Goal: Task Accomplishment & Management: Manage account settings

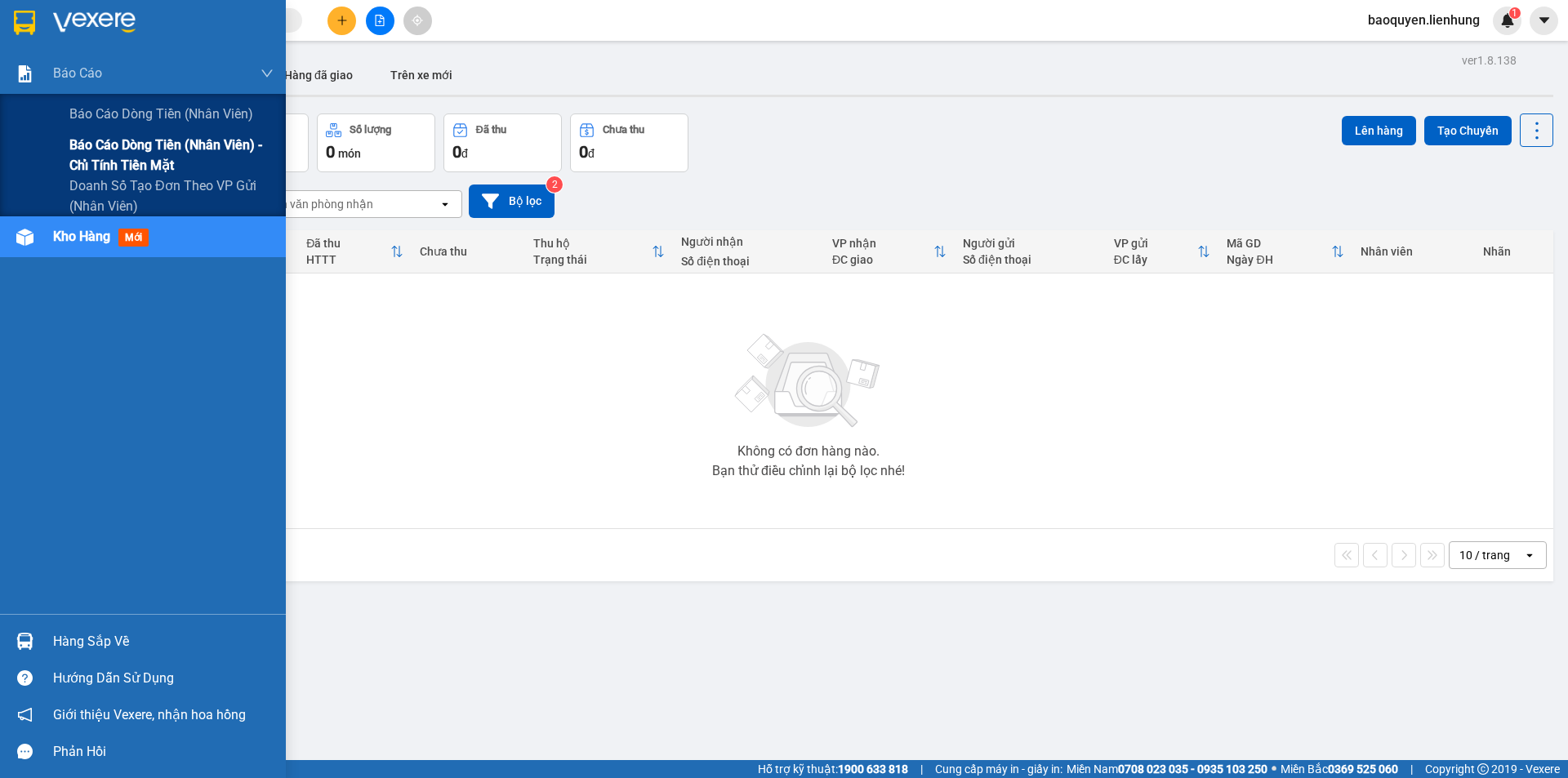
click at [109, 146] on span "Báo cáo dòng tiền (nhân viên) - chỉ tính tiền mặt" at bounding box center [172, 155] width 204 height 41
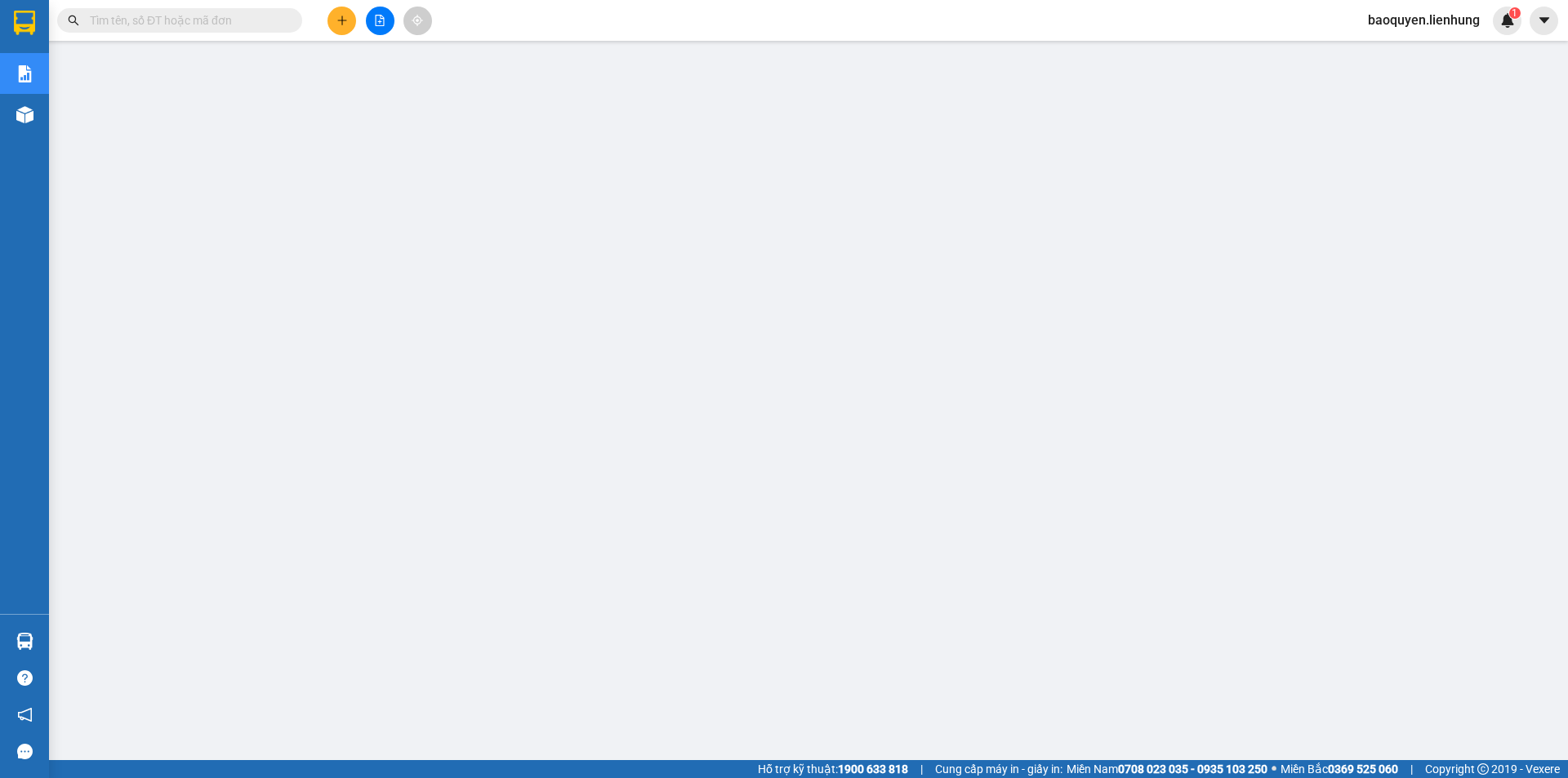
click at [280, 15] on input "text" at bounding box center [186, 21] width 193 height 18
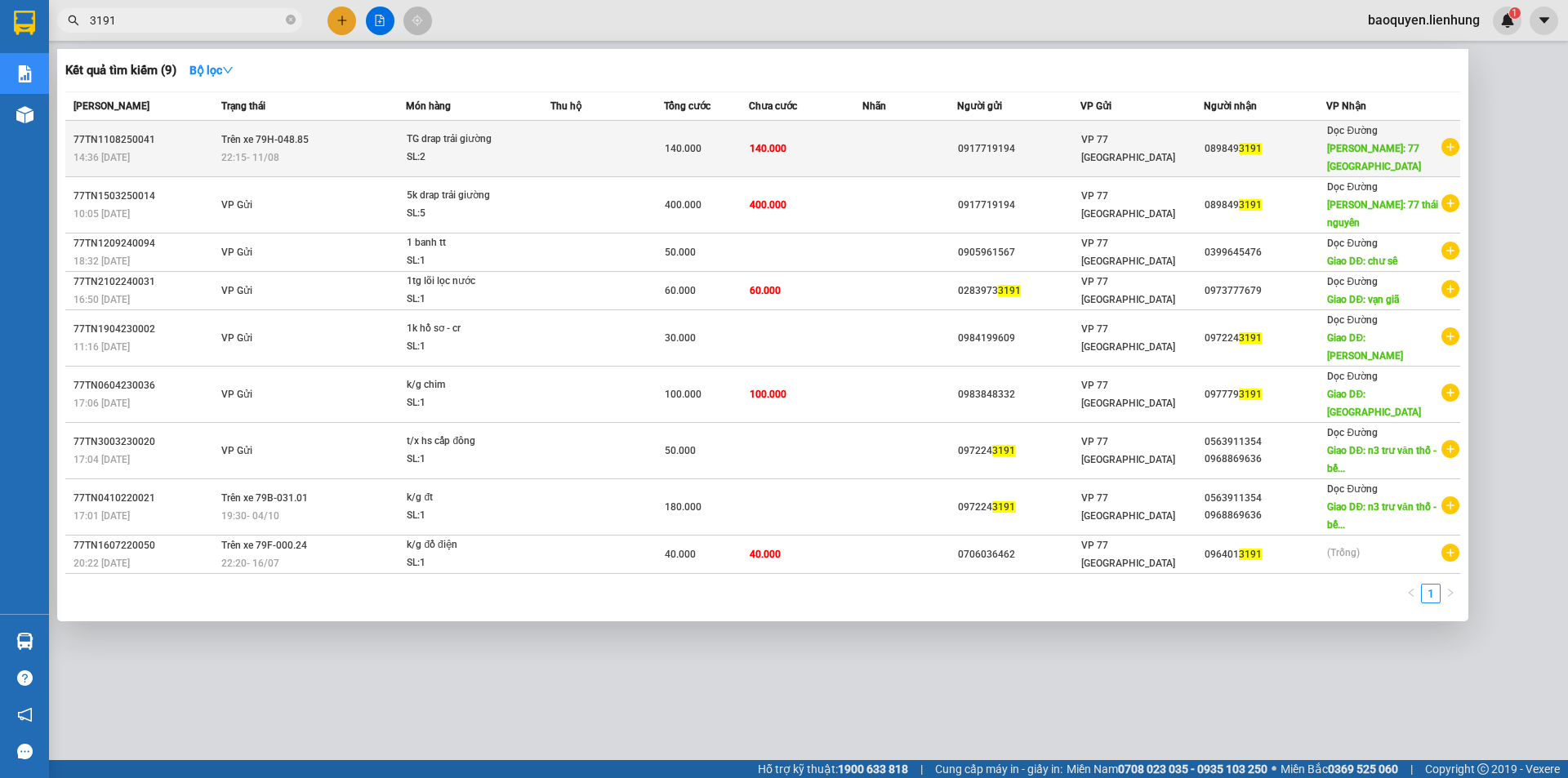
type input "3191"
click at [437, 149] on div "SL: 2" at bounding box center [468, 157] width 123 height 18
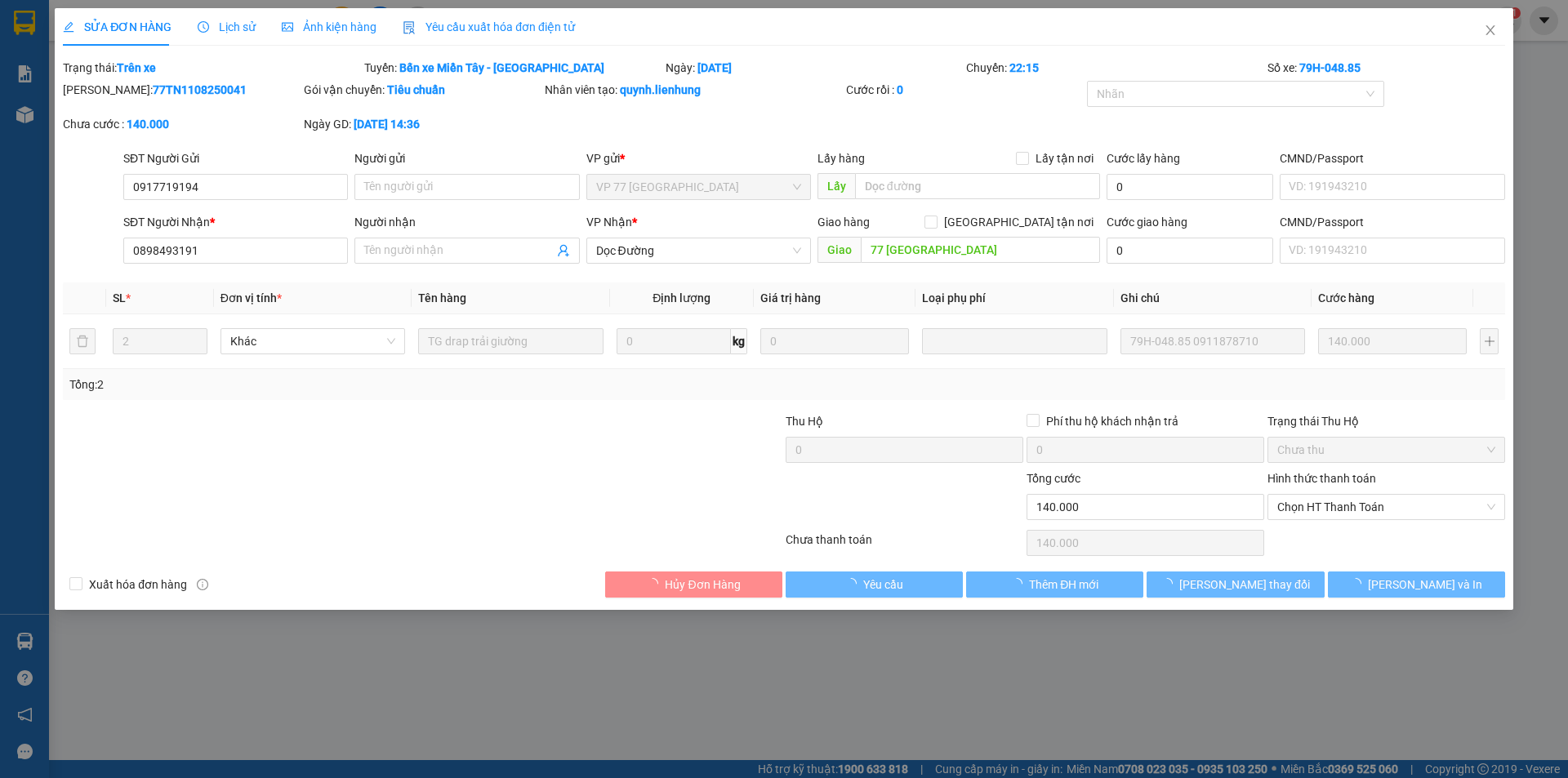
type input "0917719194"
type input "0898493191"
type input "77 [GEOGRAPHIC_DATA]"
type input "140.000"
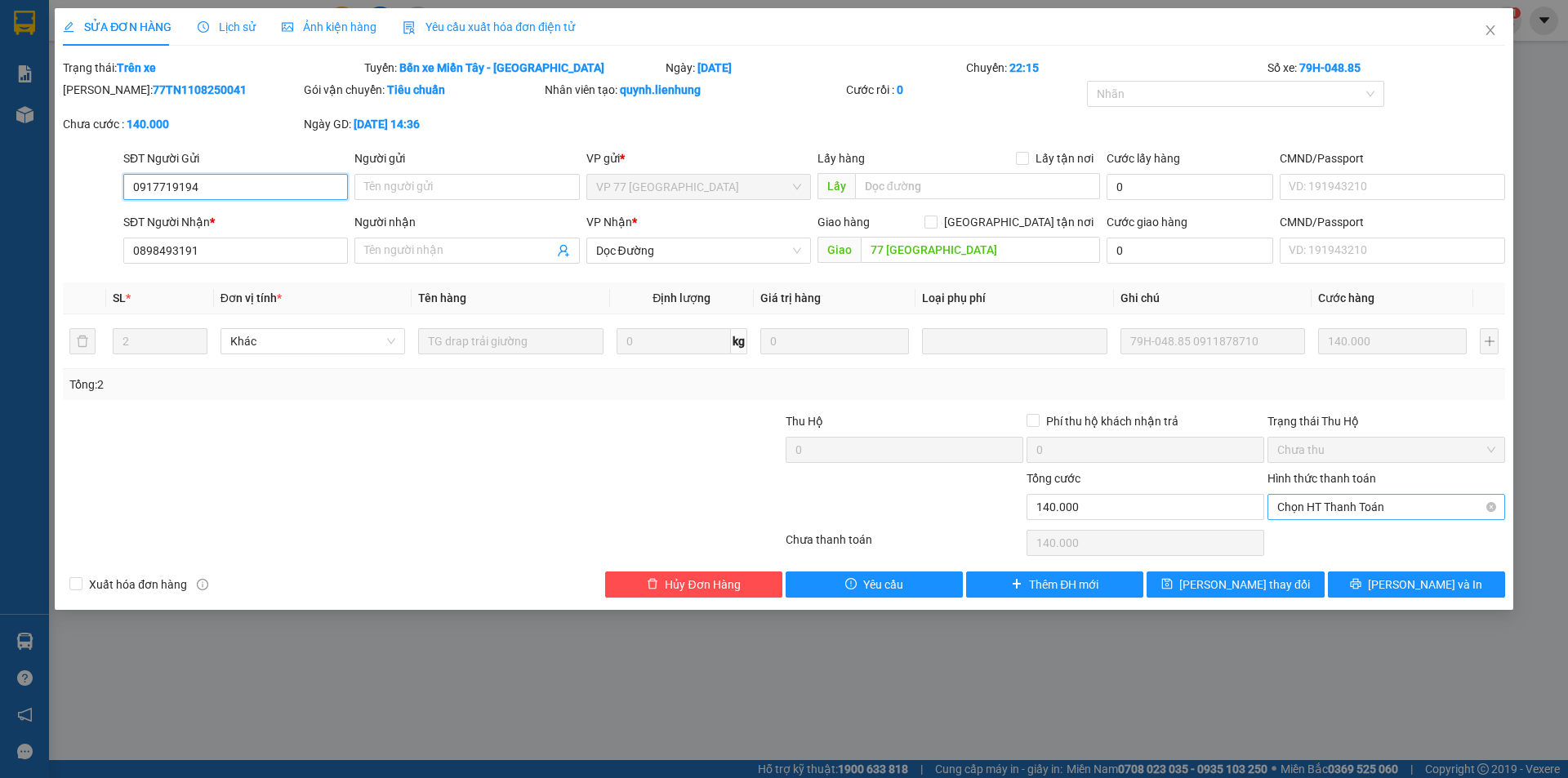
click at [1375, 509] on span "Chọn HT Thanh Toán" at bounding box center [1386, 507] width 218 height 25
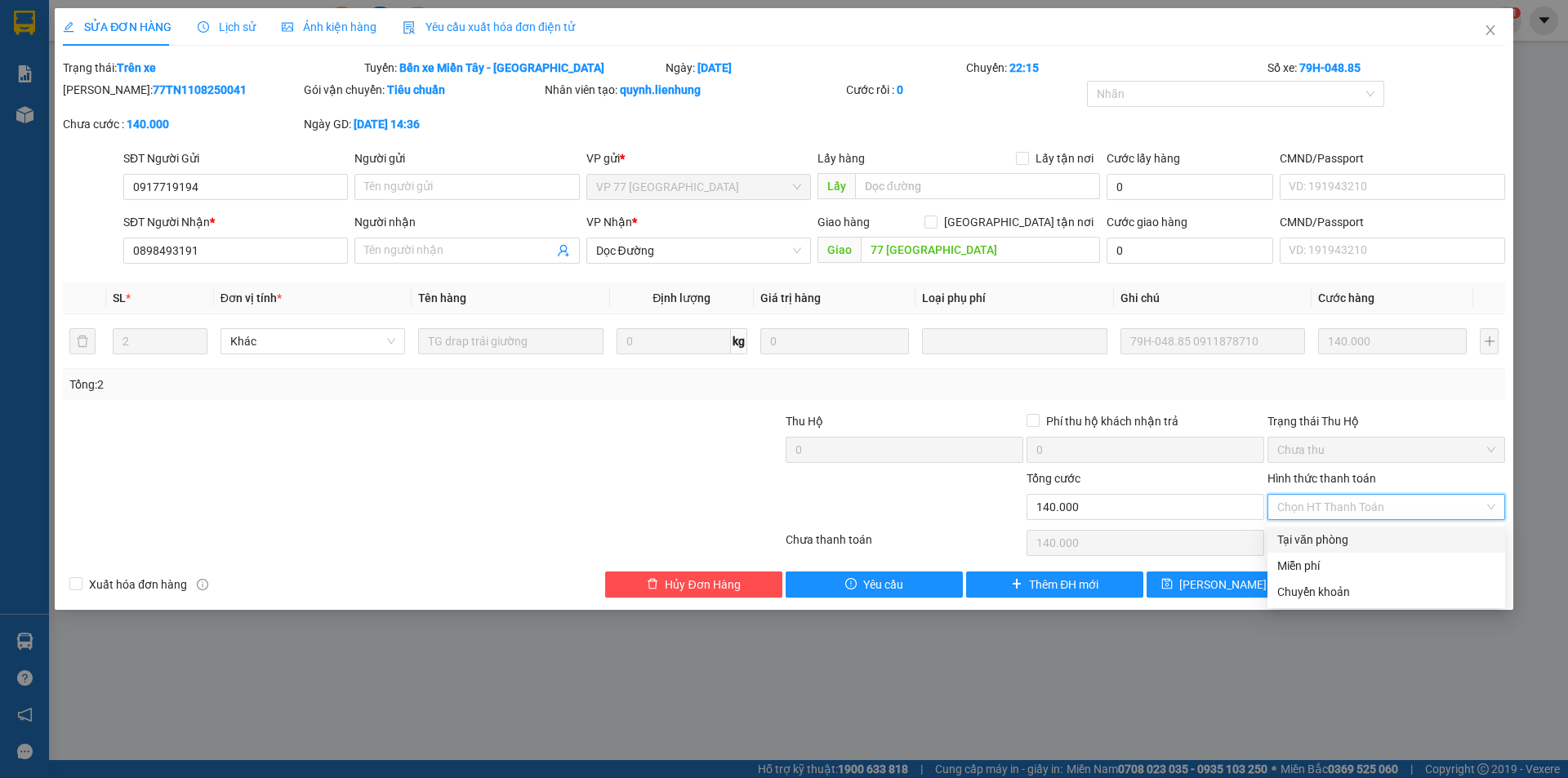
click at [1391, 544] on div "Tại văn phòng" at bounding box center [1386, 539] width 218 height 18
type input "0"
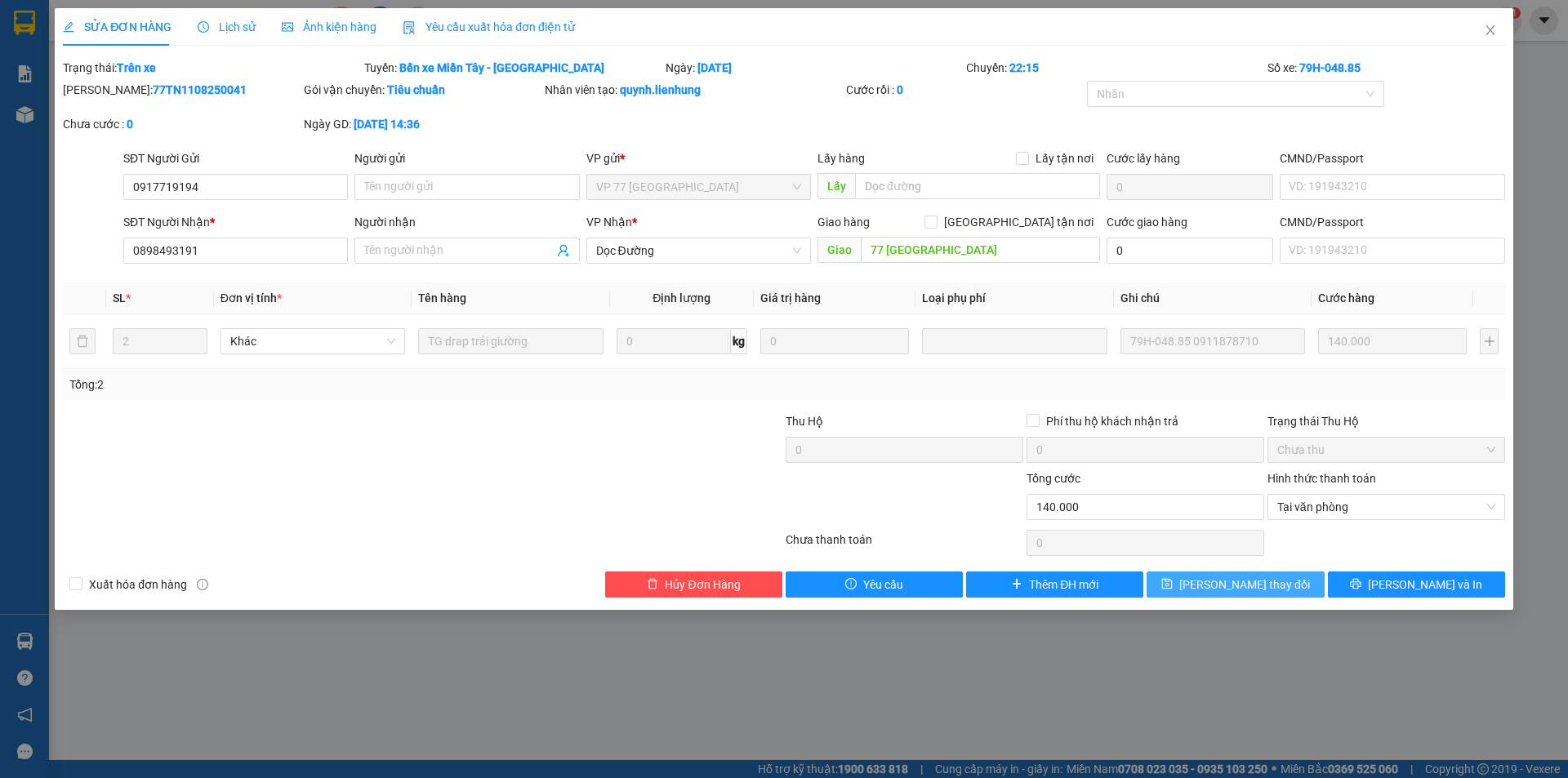
click at [1251, 582] on span "[PERSON_NAME] thay đổi" at bounding box center [1245, 585] width 131 height 18
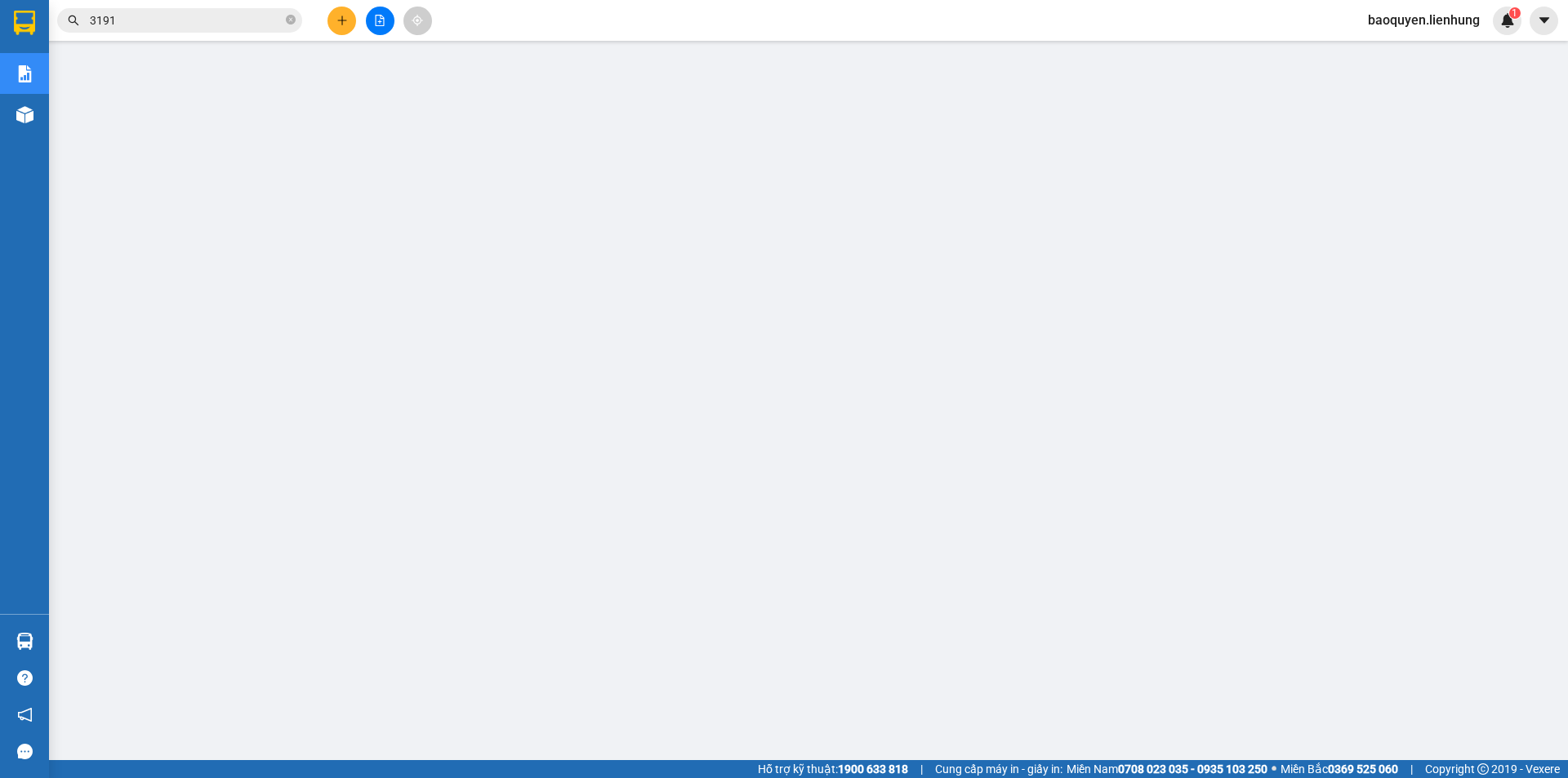
click at [1407, 17] on span "baoquyen.lienhung" at bounding box center [1424, 20] width 138 height 21
click at [1396, 57] on span "Đăng xuất" at bounding box center [1430, 51] width 104 height 18
